Goal: Information Seeking & Learning: Learn about a topic

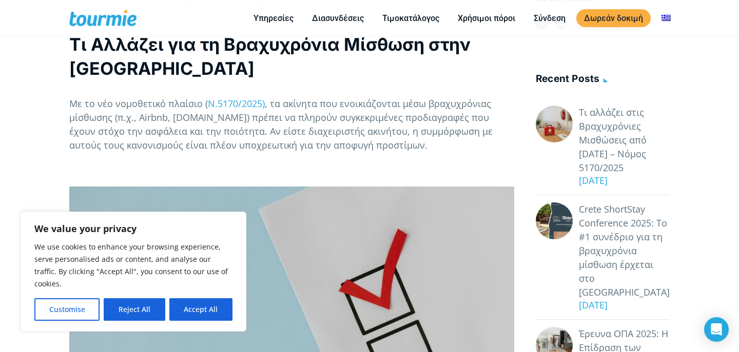
scroll to position [245, 0]
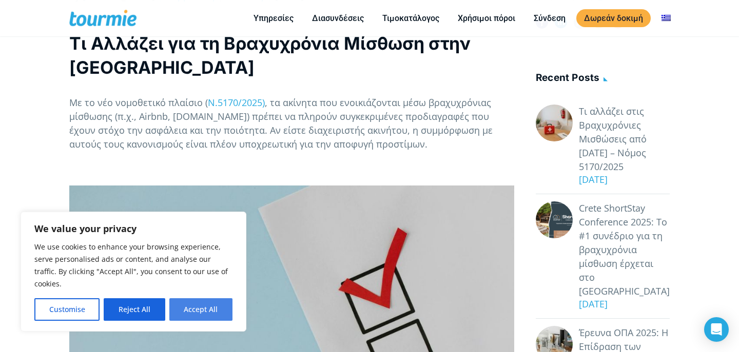
click at [219, 311] on button "Accept All" at bounding box center [200, 310] width 63 height 23
checkbox input "true"
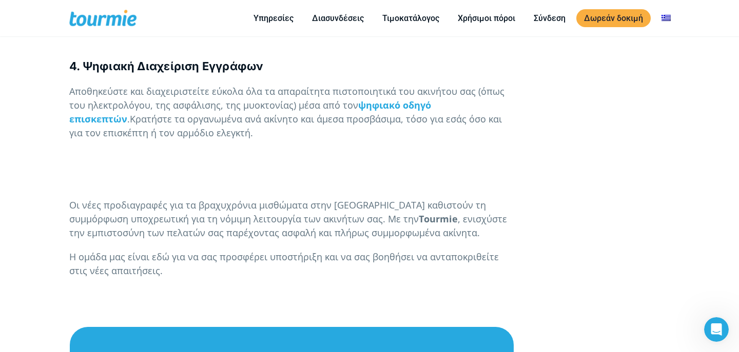
scroll to position [2901, 0]
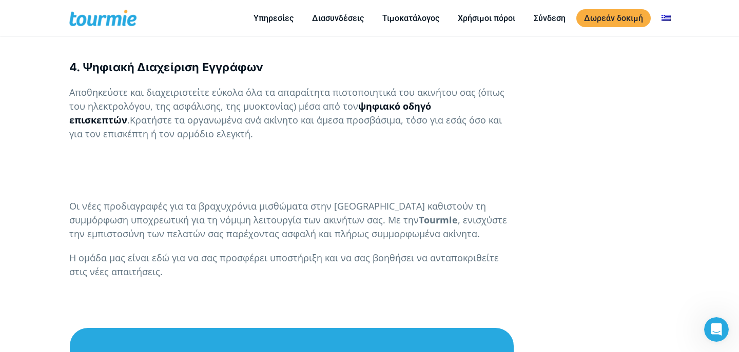
click at [408, 100] on b "ψηφιακό οδηγό επισκεπτών" at bounding box center [250, 113] width 362 height 26
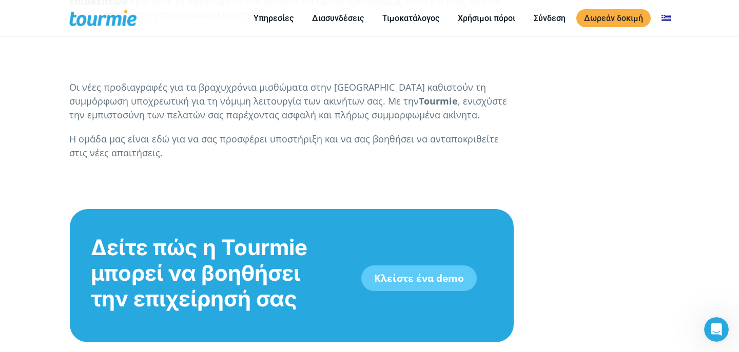
scroll to position [3022, 0]
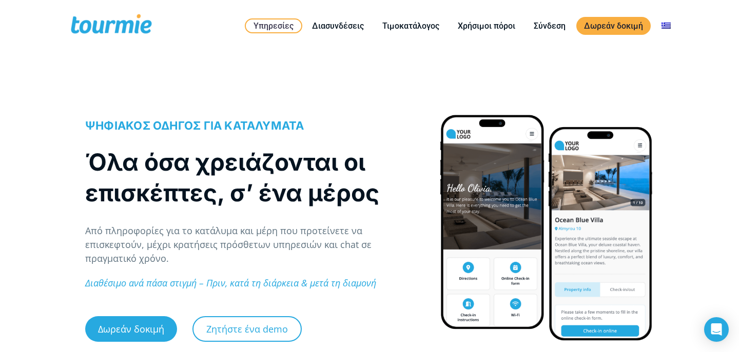
checkbox input "true"
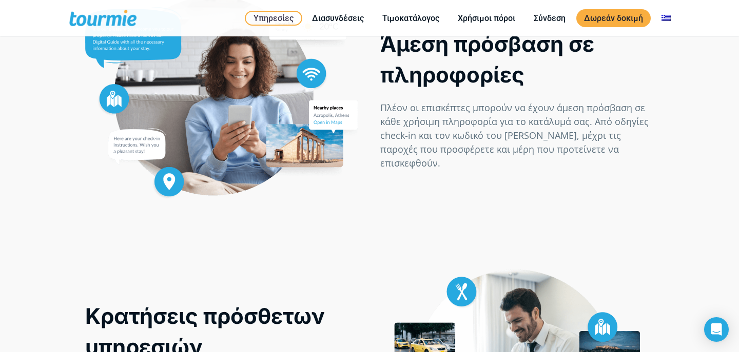
scroll to position [551, 0]
